Goal: Information Seeking & Learning: Learn about a topic

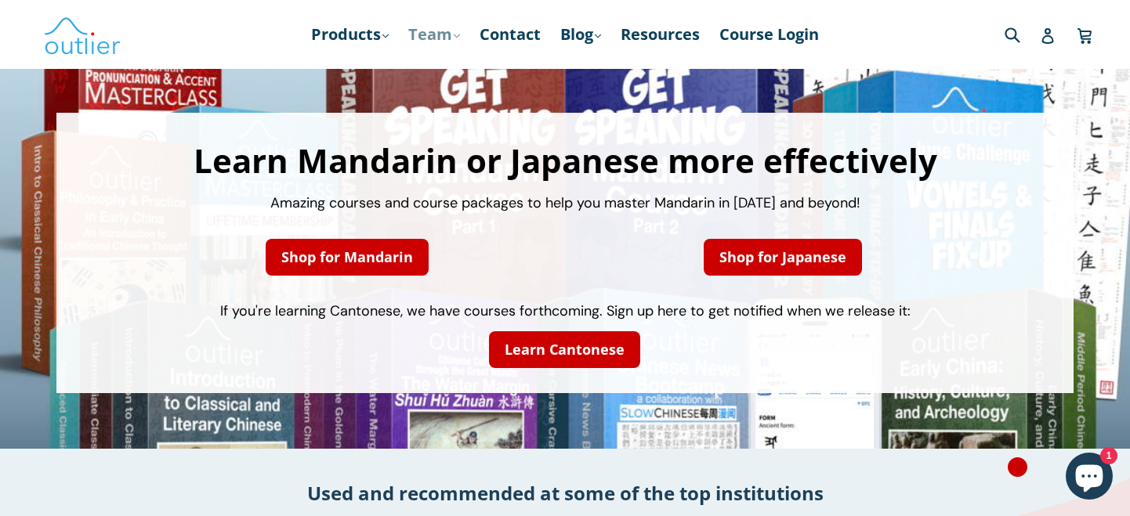
click at [428, 32] on link "Team .cls-1{fill:#231f20} expand" at bounding box center [433, 34] width 67 height 28
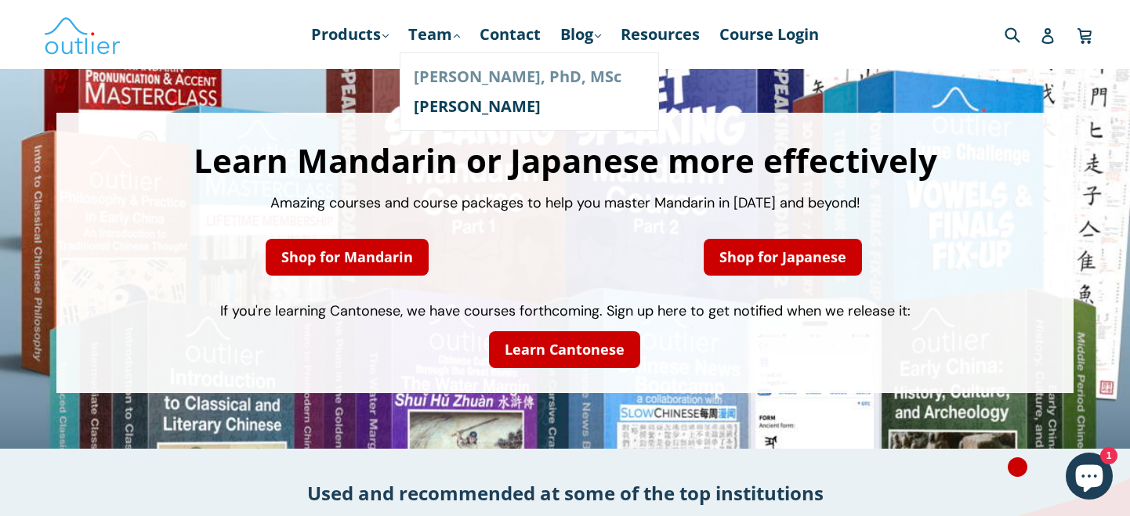
click at [443, 74] on link "[PERSON_NAME], PhD, MSc" at bounding box center [529, 77] width 231 height 30
